Goal: Check status: Check status

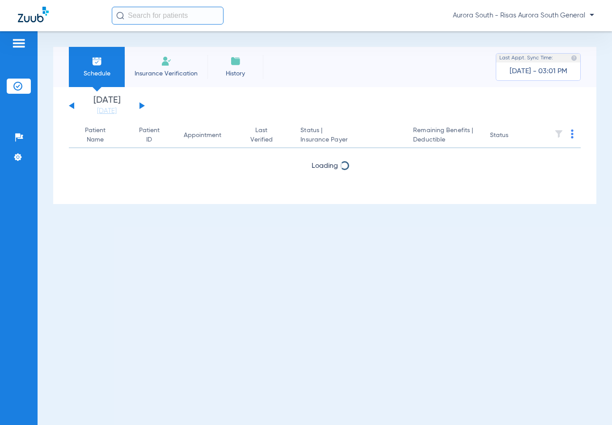
click at [139, 103] on button at bounding box center [141, 105] width 5 height 7
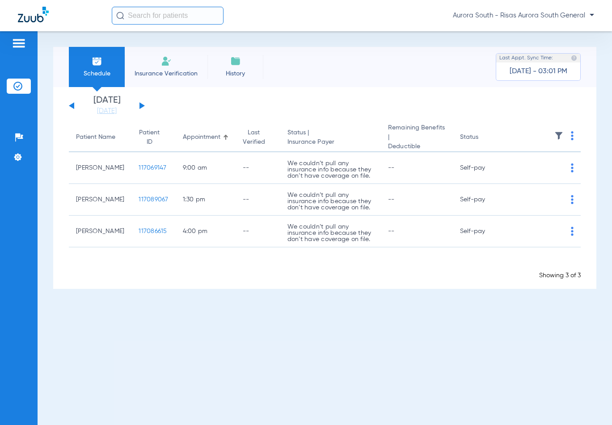
click at [139, 103] on button at bounding box center [141, 105] width 5 height 7
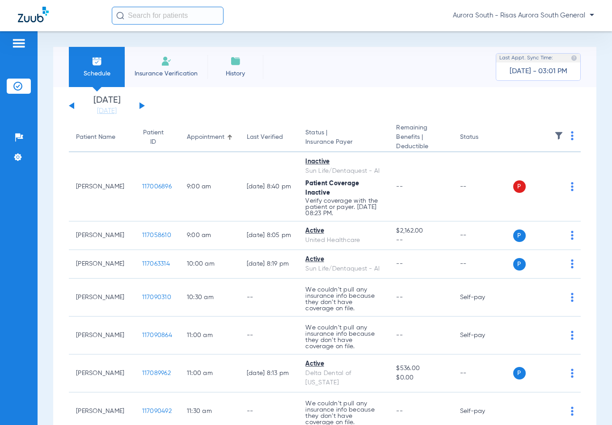
click at [75, 109] on div "[DATE] [DATE] [DATE] [DATE] [DATE] [DATE] [DATE] [DATE] [DATE] [DATE] [DATE] [D…" at bounding box center [107, 106] width 76 height 20
click at [71, 106] on button at bounding box center [71, 105] width 5 height 7
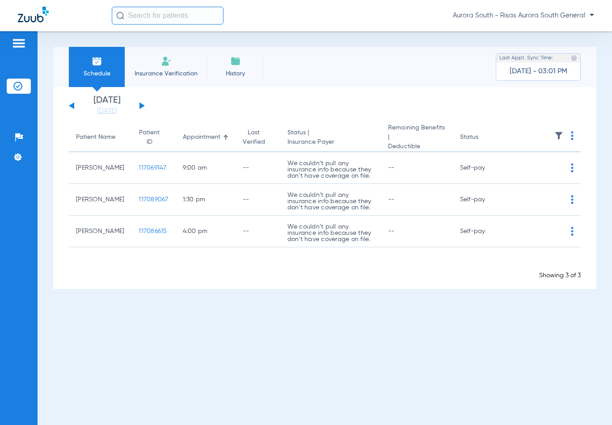
click at [71, 106] on button at bounding box center [71, 105] width 5 height 7
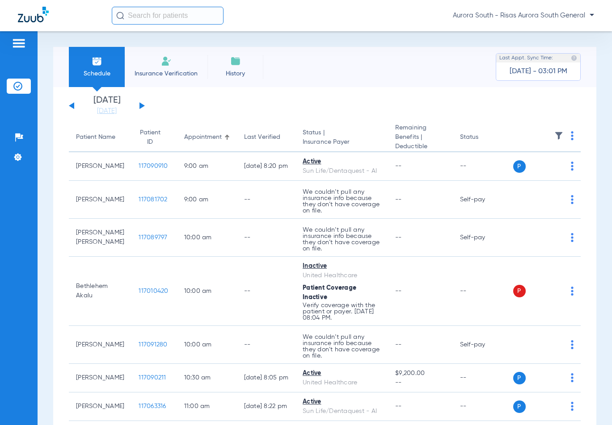
click at [71, 106] on button at bounding box center [71, 105] width 5 height 7
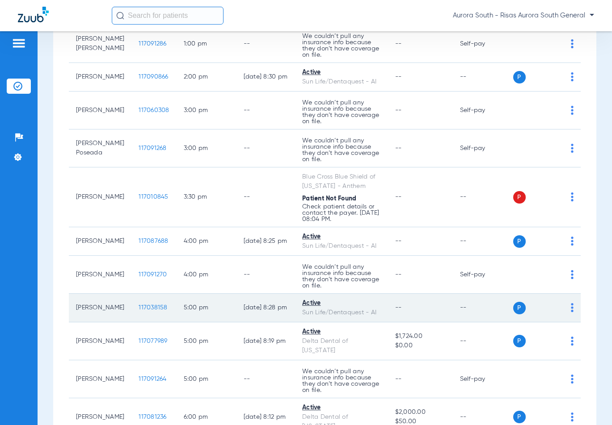
scroll to position [581, 0]
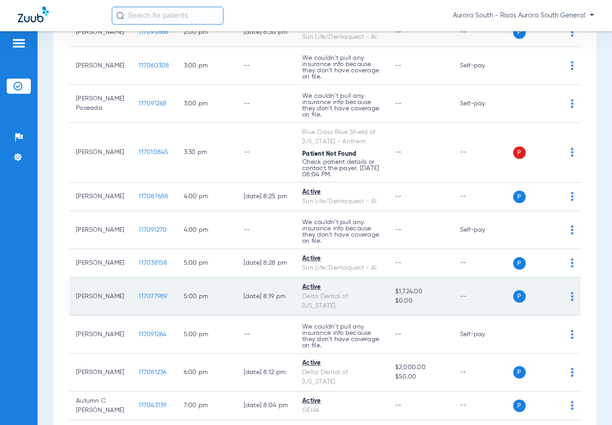
click at [147, 300] on span "117077989" at bounding box center [152, 297] width 29 height 6
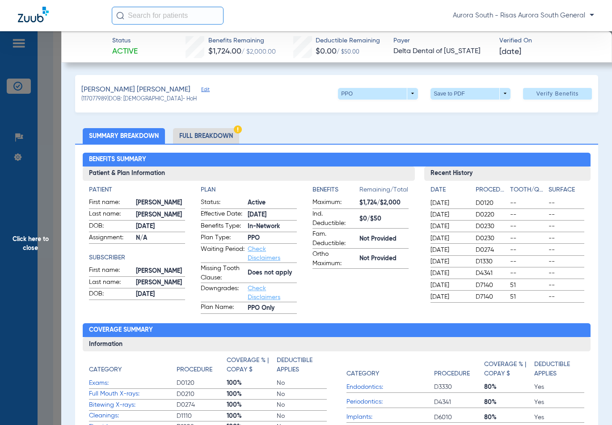
click at [196, 135] on li "Full Breakdown" at bounding box center [206, 136] width 66 height 16
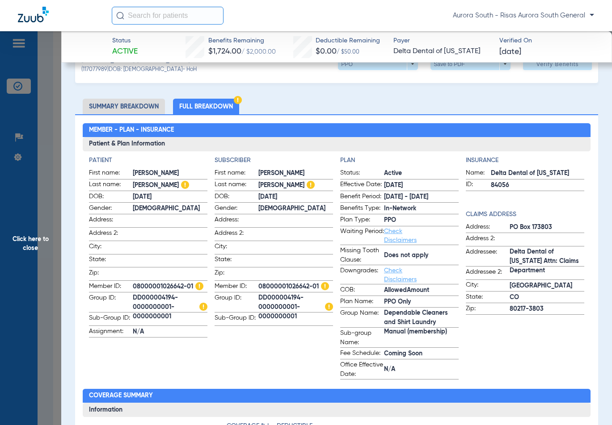
scroll to position [45, 0]
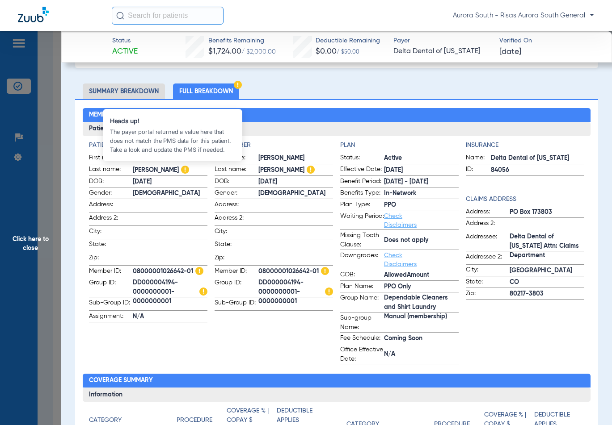
click at [181, 172] on img at bounding box center [185, 170] width 8 height 8
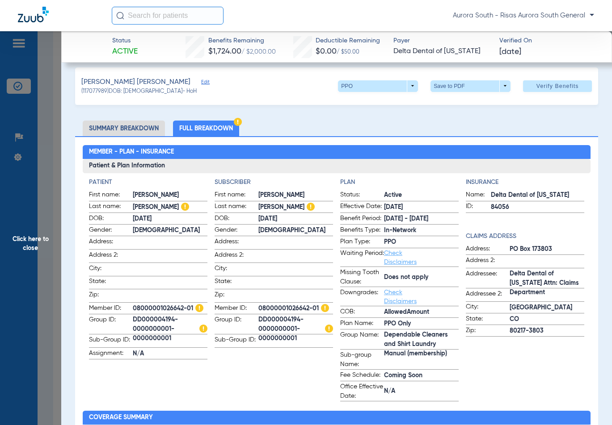
scroll to position [0, 0]
